Goal: Transaction & Acquisition: Purchase product/service

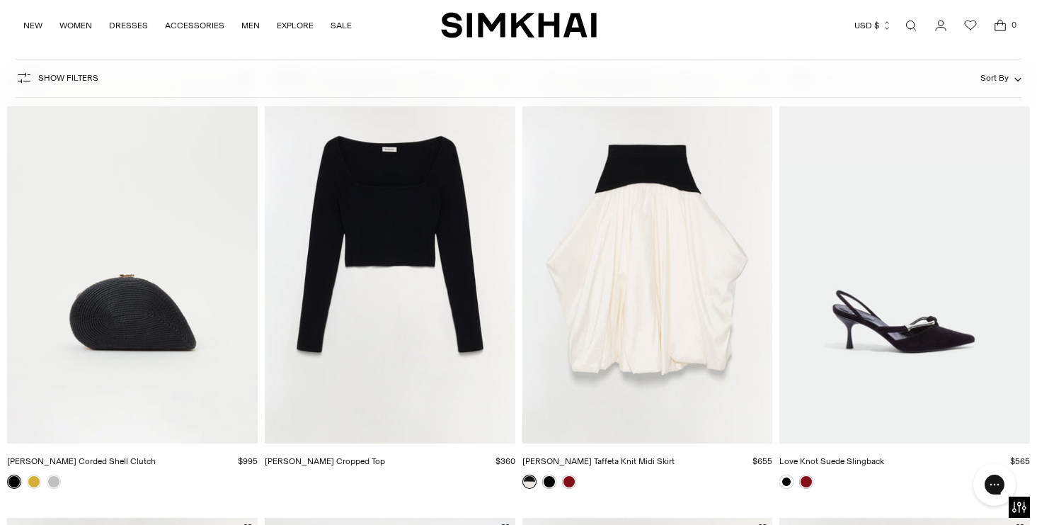
scroll to position [1021, 0]
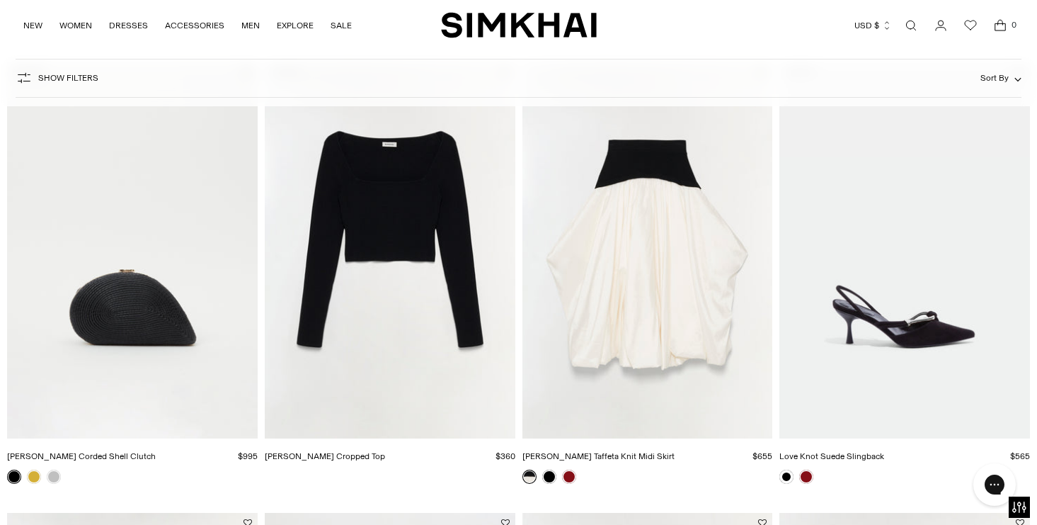
click at [0, 0] on img "Corinn Taffeta Knit Midi Skirt" at bounding box center [0, 0] width 0 height 0
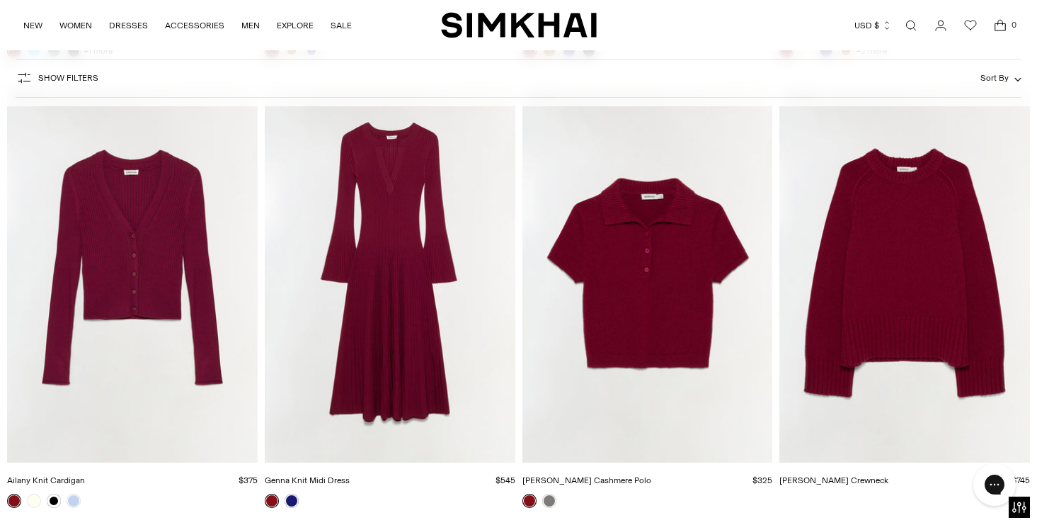
scroll to position [6409, 0]
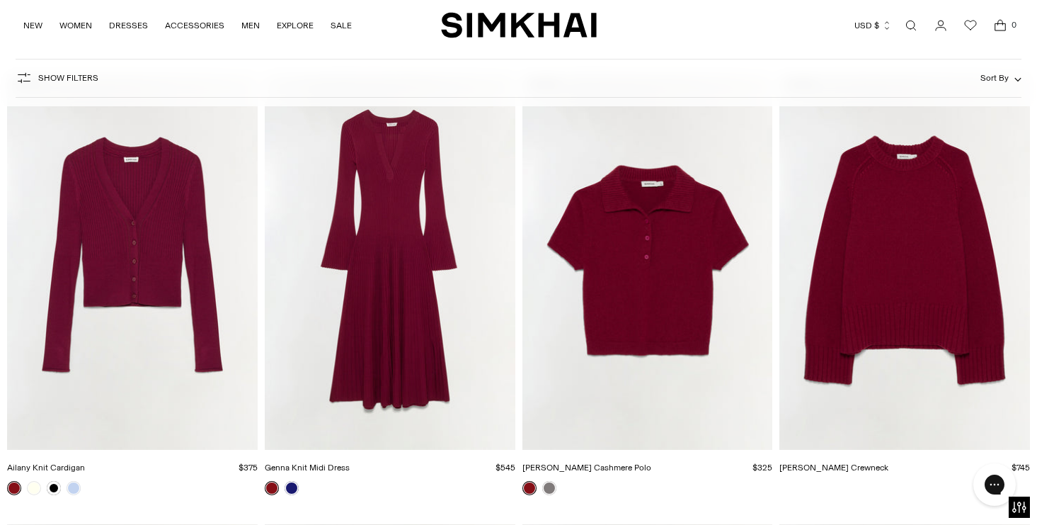
click at [0, 0] on img "Curtis Cashmere Crewneck" at bounding box center [0, 0] width 0 height 0
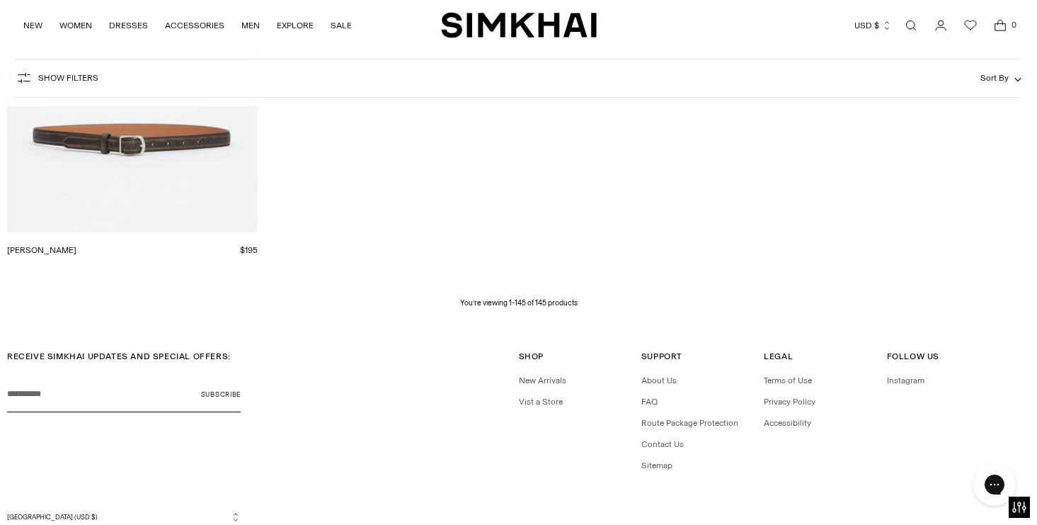
scroll to position [16500, 0]
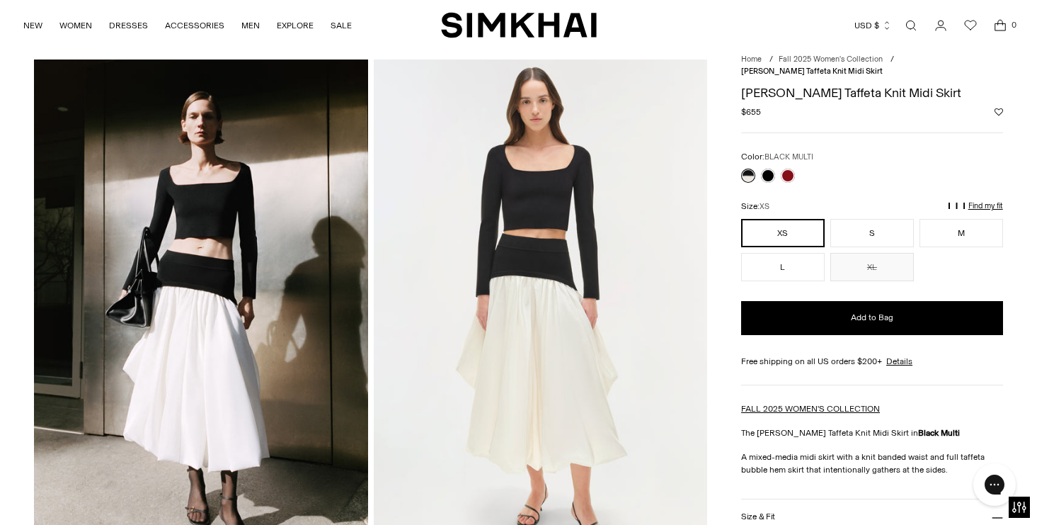
scroll to position [44, 0]
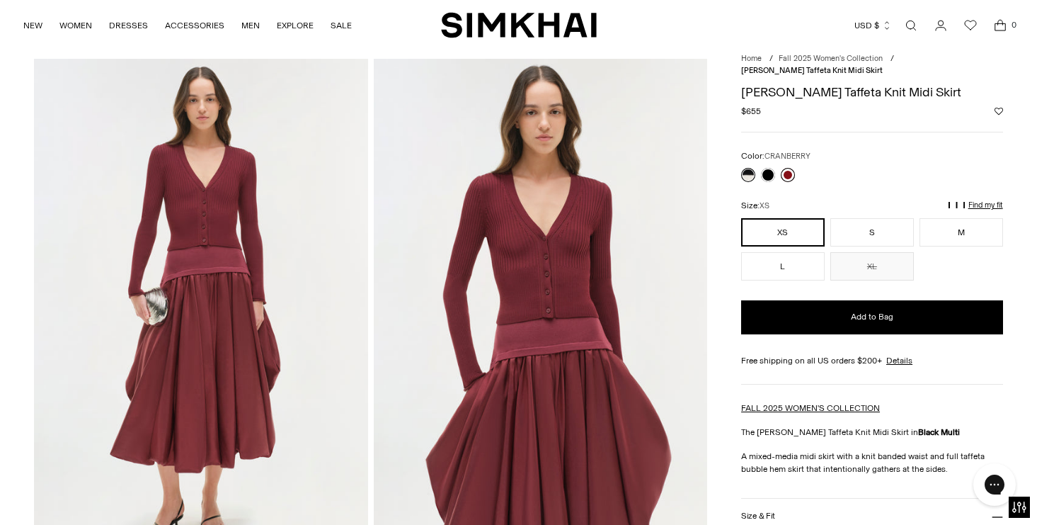
click at [790, 170] on link at bounding box center [788, 175] width 14 height 14
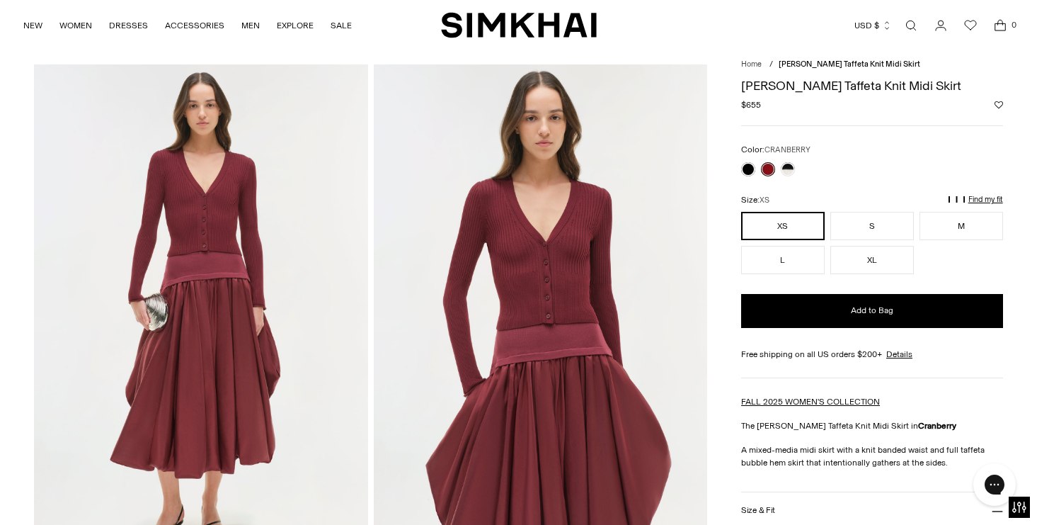
scroll to position [40, 0]
